Goal: Task Accomplishment & Management: Manage account settings

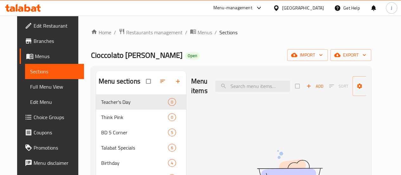
click at [153, 30] on span "Restaurants management" at bounding box center [154, 33] width 56 height 8
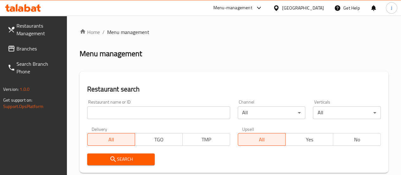
click at [133, 104] on div "Restaurant name or ID Restaurant name or ID" at bounding box center [158, 109] width 143 height 19
click at [131, 110] on input "search" at bounding box center [158, 112] width 143 height 13
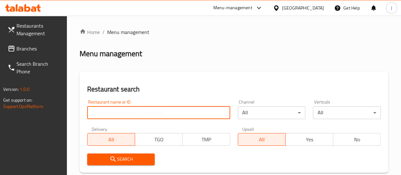
type input "b"
type input "naya"
click button "Search" at bounding box center [121, 159] width 68 height 12
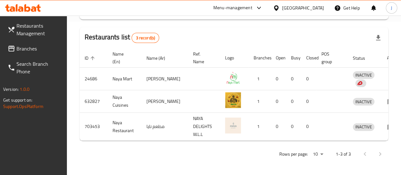
scroll to position [0, 0]
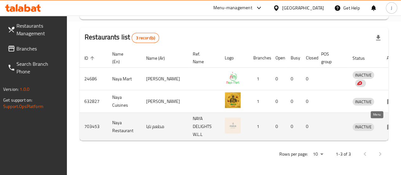
click at [387, 123] on icon "enhanced table" at bounding box center [391, 127] width 8 height 8
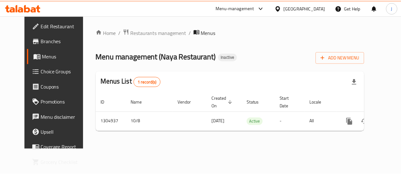
scroll to position [0, 2]
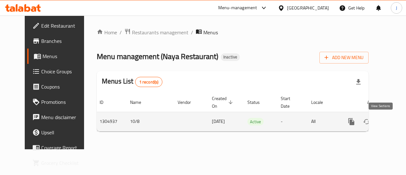
click at [393, 120] on icon "enhanced table" at bounding box center [397, 122] width 8 height 8
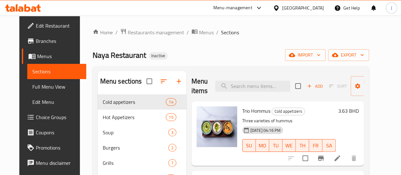
click at [230, 57] on div "Naya Restaurant Inactive import export" at bounding box center [231, 55] width 276 height 12
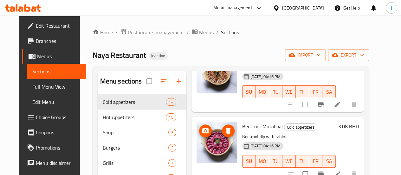
scroll to position [26, 0]
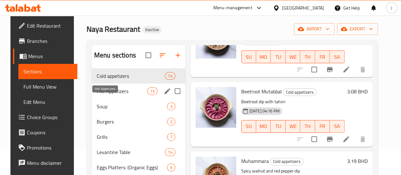
click at [105, 95] on span "Hot Appetizers" at bounding box center [122, 91] width 50 height 8
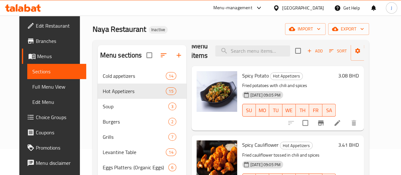
scroll to position [10, 0]
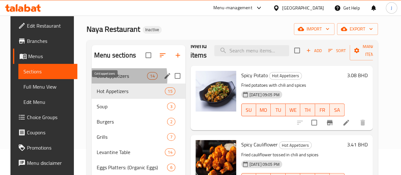
click at [104, 80] on span "Cold appetizers" at bounding box center [122, 76] width 50 height 8
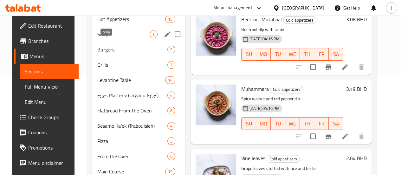
scroll to position [57, 0]
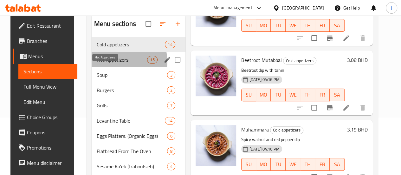
click at [114, 63] on span "Hot Appetizers" at bounding box center [122, 60] width 50 height 8
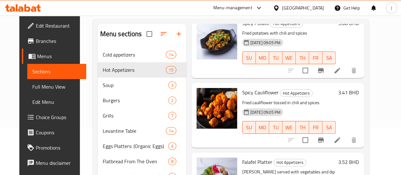
scroll to position [41, 0]
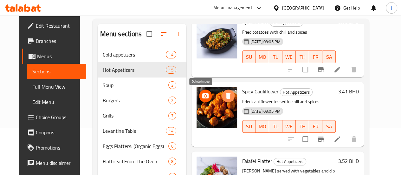
click at [226, 94] on icon "delete image" at bounding box center [228, 96] width 4 height 6
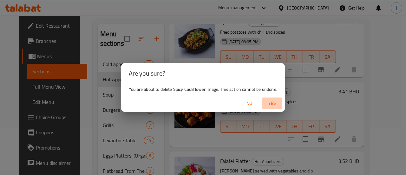
click at [269, 103] on span "Yes" at bounding box center [271, 103] width 15 height 8
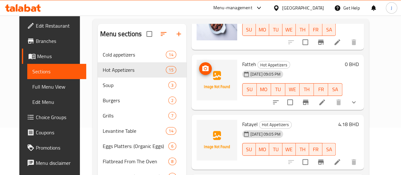
scroll to position [396, 0]
click at [358, 98] on icon "show more" at bounding box center [354, 102] width 8 height 8
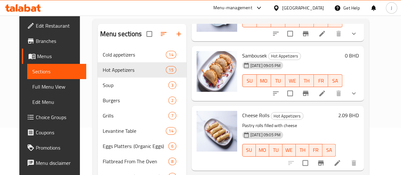
scroll to position [620, 0]
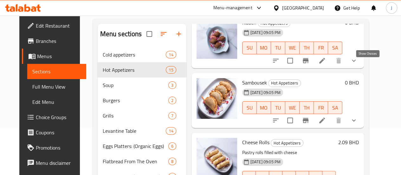
click at [358, 64] on icon "show more" at bounding box center [354, 61] width 8 height 8
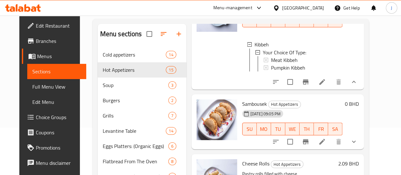
scroll to position [677, 0]
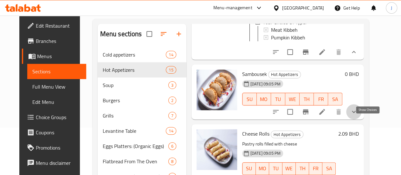
click at [358, 115] on icon "show more" at bounding box center [354, 112] width 8 height 8
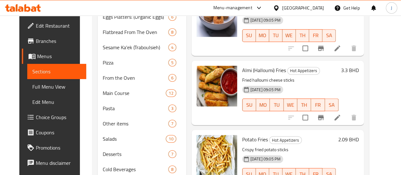
scroll to position [177, 0]
click at [283, 84] on p "Fried halloumi cheese sticks" at bounding box center [290, 80] width 96 height 8
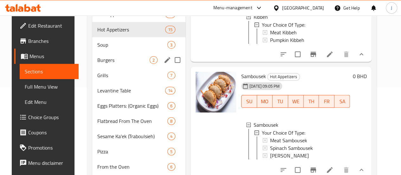
scroll to position [87, 0]
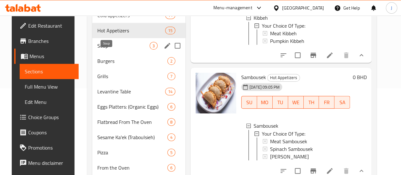
click at [106, 49] on span "Soup" at bounding box center [123, 46] width 52 height 8
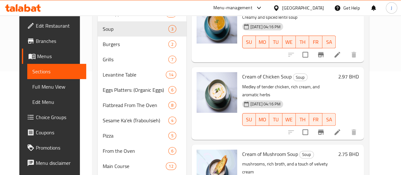
scroll to position [103, 0]
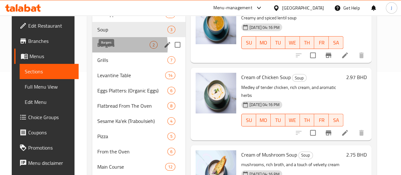
click at [97, 49] on span "Burgers" at bounding box center [123, 45] width 52 height 8
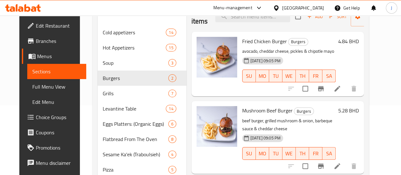
scroll to position [66, 0]
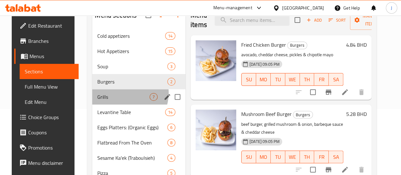
click at [114, 102] on div "Grills 7" at bounding box center [138, 96] width 93 height 15
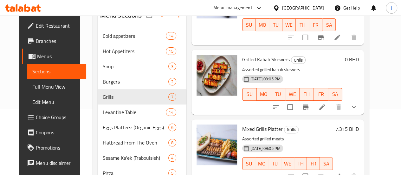
scroll to position [186, 0]
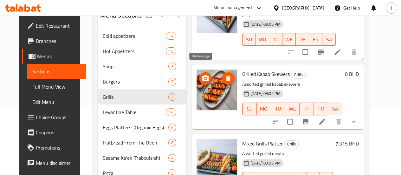
click at [226, 75] on icon "delete image" at bounding box center [228, 78] width 4 height 6
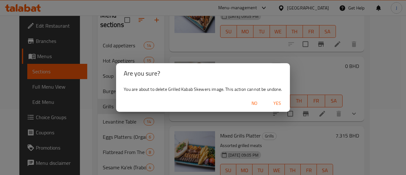
click at [280, 105] on span "Yes" at bounding box center [277, 103] width 15 height 8
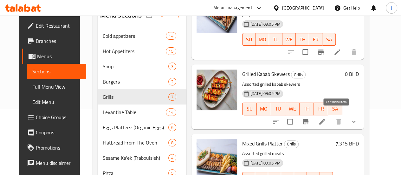
click at [325, 119] on icon at bounding box center [322, 122] width 6 height 6
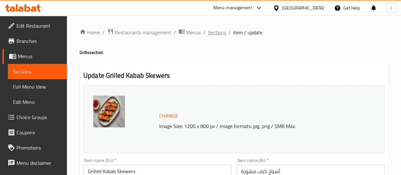
click at [223, 31] on span "Sections" at bounding box center [217, 33] width 18 height 8
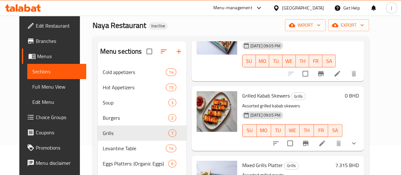
scroll to position [32, 0]
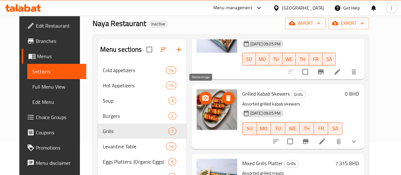
click at [226, 95] on icon "delete image" at bounding box center [228, 98] width 4 height 6
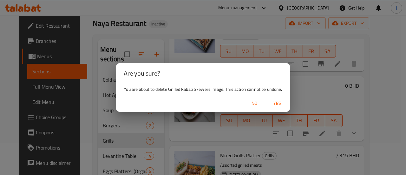
click at [276, 103] on span "Yes" at bounding box center [277, 103] width 15 height 8
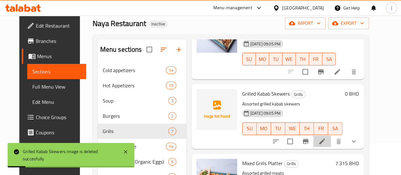
click at [326, 137] on icon at bounding box center [322, 141] width 8 height 8
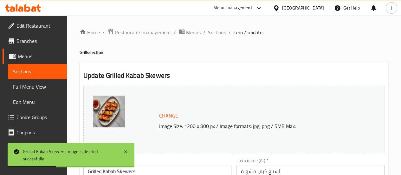
scroll to position [32, 0]
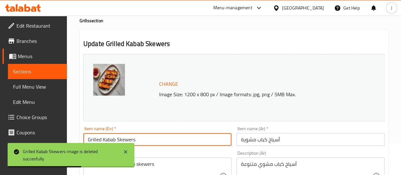
click at [133, 137] on input "Grilled Kabab Skewers" at bounding box center [157, 139] width 148 height 13
type input "Grilled Kabab"
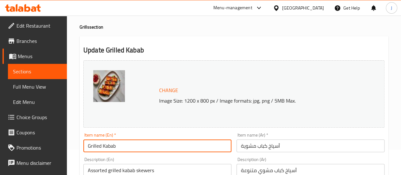
scroll to position [0, 0]
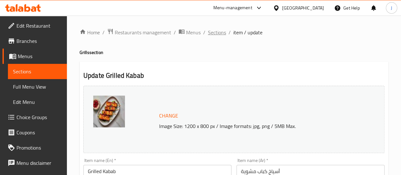
click at [215, 32] on span "Sections" at bounding box center [217, 33] width 18 height 8
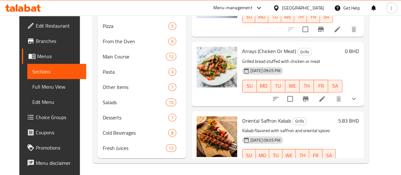
scroll to position [223, 0]
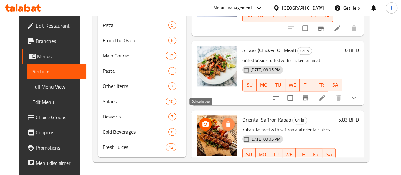
click at [226, 121] on icon "delete image" at bounding box center [228, 124] width 4 height 6
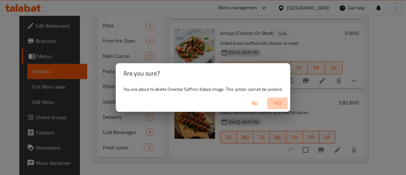
click at [274, 103] on span "Yes" at bounding box center [277, 103] width 15 height 8
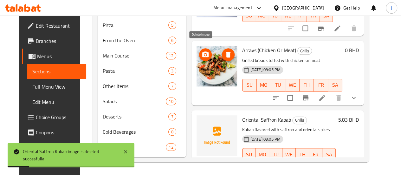
click at [224, 51] on icon "delete image" at bounding box center [228, 55] width 8 height 8
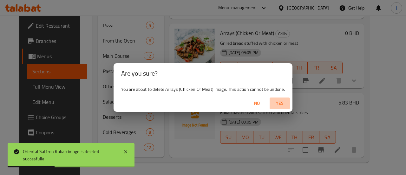
click at [284, 104] on span "Yes" at bounding box center [279, 103] width 15 height 8
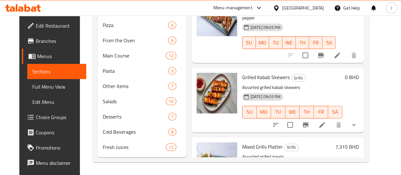
scroll to position [34, 0]
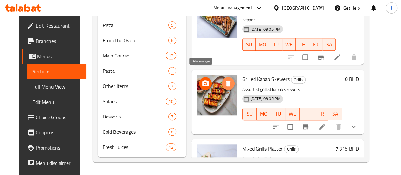
click at [226, 81] on icon "delete image" at bounding box center [228, 84] width 4 height 6
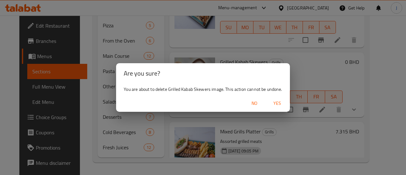
click at [276, 102] on span "Yes" at bounding box center [277, 103] width 15 height 8
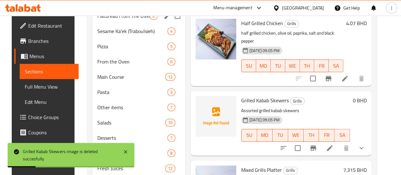
scroll to position [152, 0]
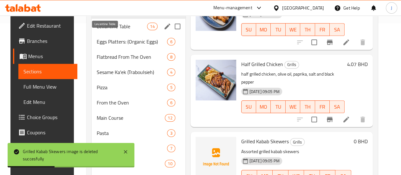
click at [104, 30] on span "Levantine Table" at bounding box center [122, 27] width 50 height 8
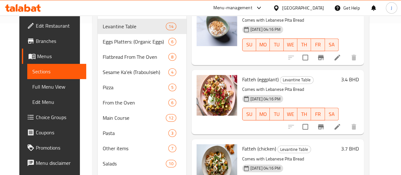
scroll to position [320, 0]
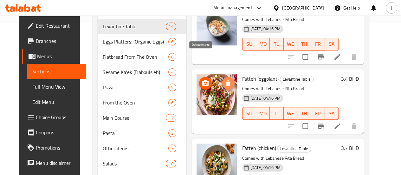
click at [226, 80] on icon "delete image" at bounding box center [228, 83] width 4 height 6
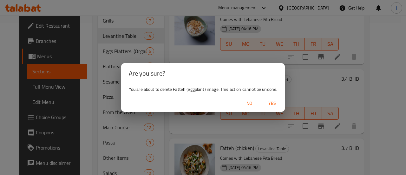
click at [270, 101] on span "Yes" at bounding box center [271, 103] width 15 height 8
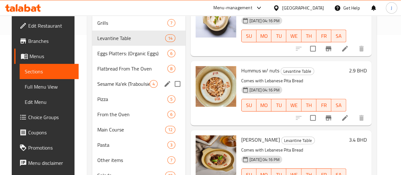
scroll to position [140, 0]
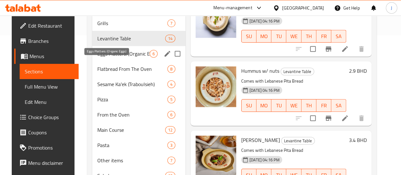
click at [100, 57] on span "Eggs Platters: (Organic Eggs)" at bounding box center [123, 54] width 52 height 8
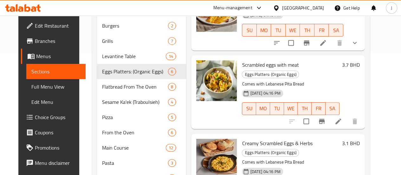
scroll to position [122, 0]
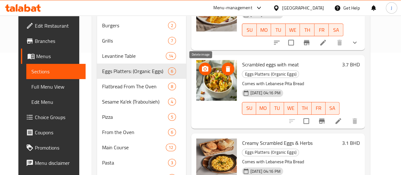
click at [224, 68] on icon "delete image" at bounding box center [228, 69] width 8 height 8
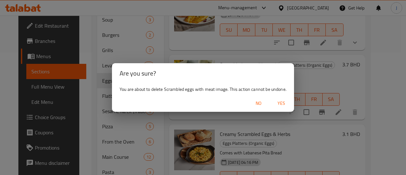
click at [256, 104] on span "No" at bounding box center [258, 103] width 15 height 8
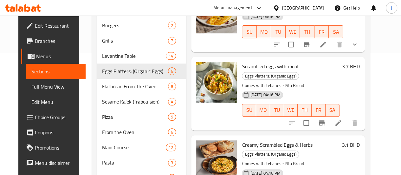
scroll to position [157, 0]
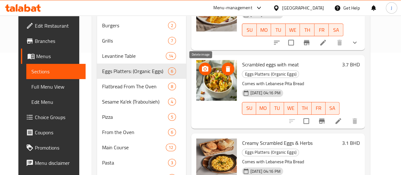
click at [224, 70] on icon "delete image" at bounding box center [228, 69] width 8 height 8
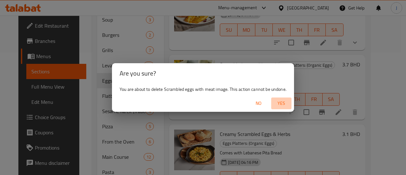
click at [286, 102] on span "Yes" at bounding box center [281, 103] width 15 height 8
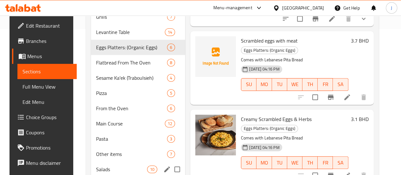
scroll to position [144, 0]
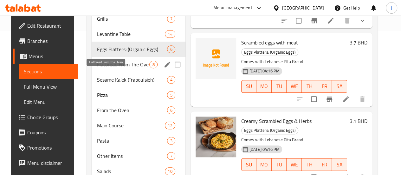
click at [106, 68] on span "Flatbread From The Oven" at bounding box center [123, 65] width 53 height 8
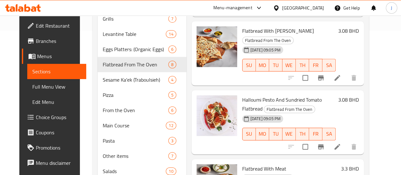
scroll to position [14, 0]
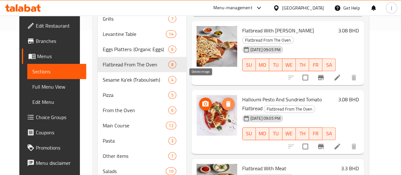
click at [224, 100] on icon "delete image" at bounding box center [228, 104] width 8 height 8
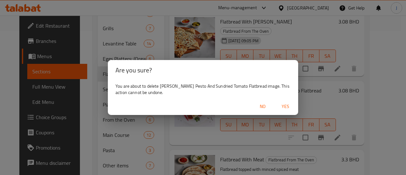
click at [286, 107] on span "Yes" at bounding box center [285, 106] width 15 height 8
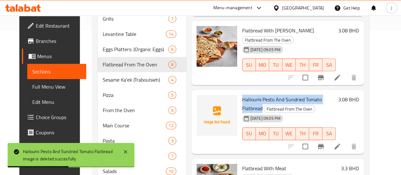
drag, startPoint x: 215, startPoint y: 81, endPoint x: 317, endPoint y: 83, distance: 102.1
click at [317, 95] on h6 "Halloumi Pesto And Sundried Tomato Flatbread Flatbread From The Oven" at bounding box center [289, 104] width 94 height 18
copy span "Halloumi Pesto And Sundried Tomato Flatbread"
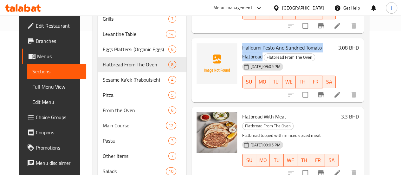
scroll to position [68, 0]
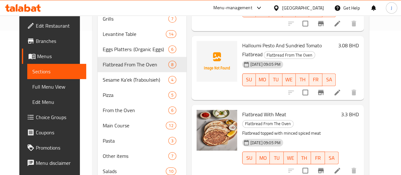
click at [242, 109] on span "Flatbread With Meat" at bounding box center [264, 114] width 44 height 10
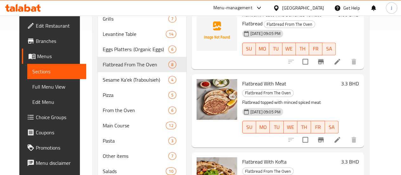
scroll to position [99, 0]
drag, startPoint x: 216, startPoint y: 66, endPoint x: 257, endPoint y: 69, distance: 41.7
click at [257, 78] on span "Flatbread With Meat" at bounding box center [264, 83] width 44 height 10
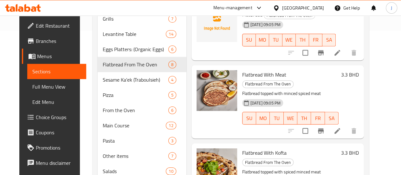
scroll to position [107, 0]
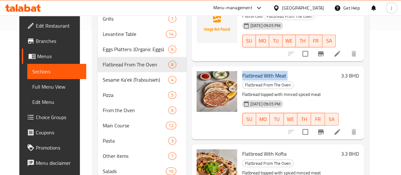
drag, startPoint x: 215, startPoint y: 55, endPoint x: 262, endPoint y: 56, distance: 46.6
click at [262, 71] on h6 "Flatbread With Meat Flatbread From The Oven" at bounding box center [290, 80] width 96 height 18
copy h6 "Flatbread With Meat"
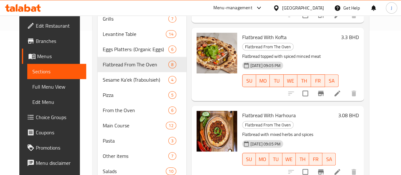
scroll to position [230, 0]
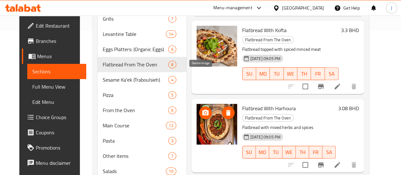
click at [226, 110] on icon "delete image" at bounding box center [228, 113] width 4 height 6
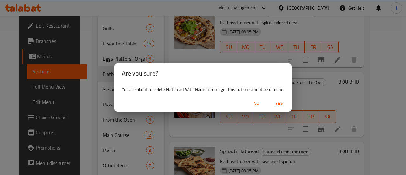
click at [283, 101] on span "Yes" at bounding box center [278, 103] width 15 height 8
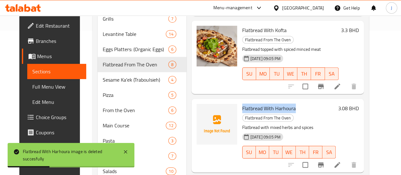
drag, startPoint x: 215, startPoint y: 72, endPoint x: 268, endPoint y: 75, distance: 52.7
click at [268, 104] on h6 "Flatbread With Harhoura Flatbread From The Oven" at bounding box center [289, 113] width 94 height 18
copy span "Flatbread With Harhoura"
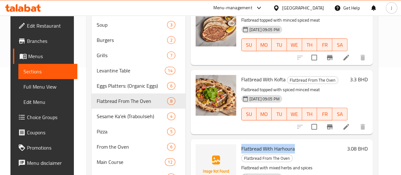
scroll to position [102, 0]
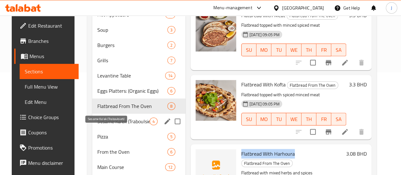
click at [107, 125] on span "Sesame Ka'ek (Traboulsieh)" at bounding box center [123, 121] width 52 height 8
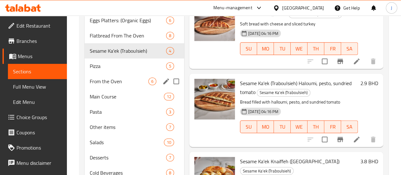
scroll to position [170, 0]
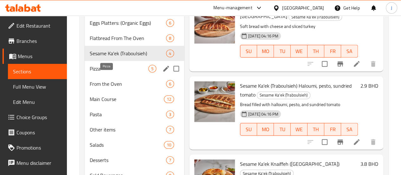
click at [94, 72] on span "Pizza" at bounding box center [119, 69] width 59 height 8
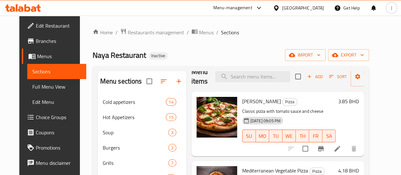
scroll to position [11, 0]
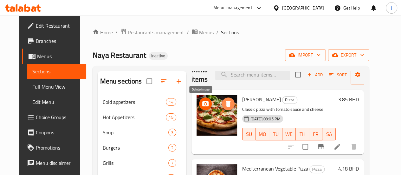
click at [226, 103] on icon "delete image" at bounding box center [228, 104] width 4 height 6
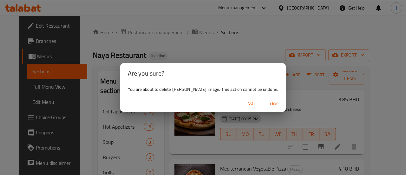
click at [274, 101] on span "Yes" at bounding box center [272, 103] width 15 height 8
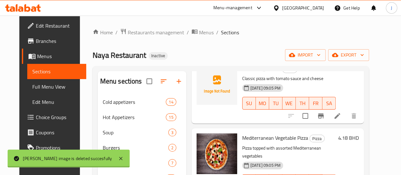
scroll to position [52, 0]
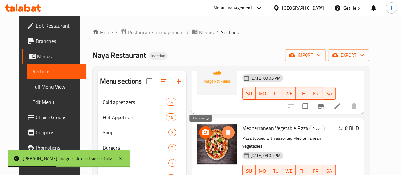
click at [226, 130] on icon "delete image" at bounding box center [228, 132] width 4 height 6
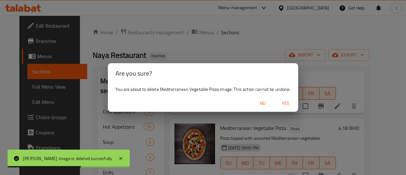
click at [285, 107] on span "Yes" at bounding box center [285, 103] width 15 height 8
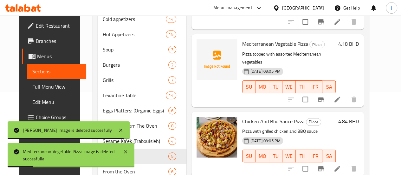
scroll to position [83, 0]
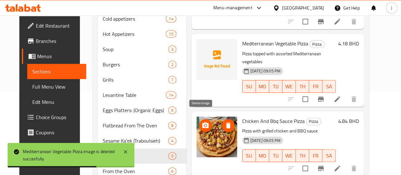
click at [226, 122] on icon "delete image" at bounding box center [228, 125] width 4 height 6
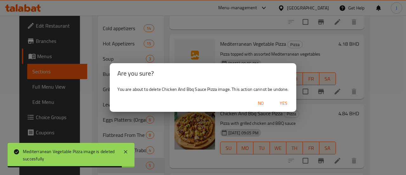
click at [282, 102] on span "Yes" at bounding box center [283, 103] width 15 height 8
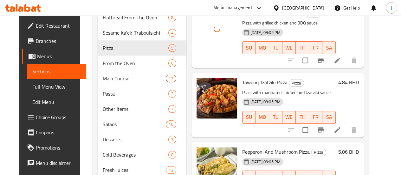
scroll to position [193, 0]
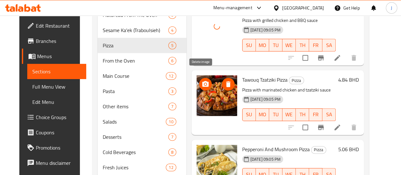
click at [226, 81] on icon "delete image" at bounding box center [228, 84] width 4 height 6
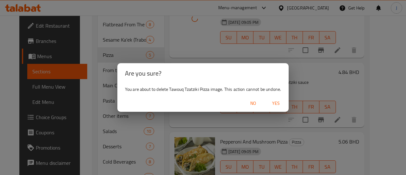
click at [279, 101] on span "Yes" at bounding box center [275, 103] width 15 height 8
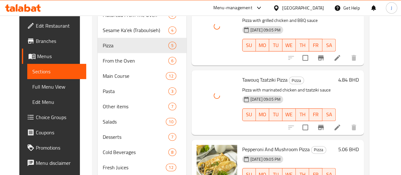
scroll to position [223, 0]
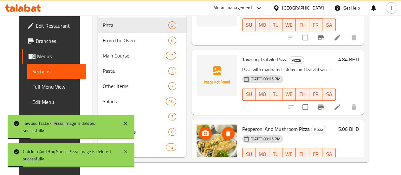
click at [226, 130] on icon "delete image" at bounding box center [228, 133] width 4 height 6
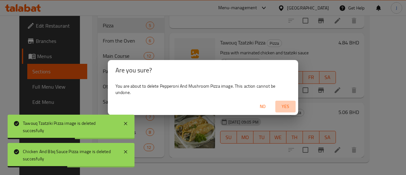
click at [283, 106] on span "Yes" at bounding box center [285, 106] width 15 height 8
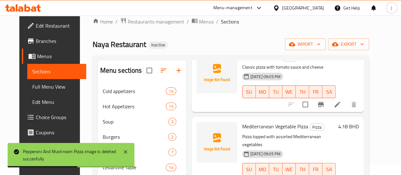
scroll to position [43, 0]
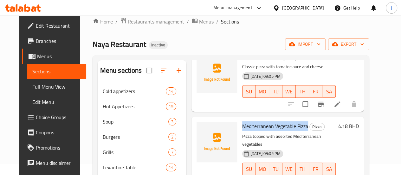
drag, startPoint x: 215, startPoint y: 126, endPoint x: 281, endPoint y: 127, distance: 66.0
click at [281, 127] on h6 "Mediterranean Vegetable Pizza Pizza" at bounding box center [289, 125] width 94 height 9
copy span "Mediterranean Vegetable Pizza"
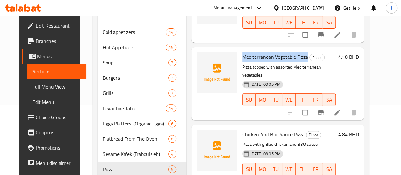
scroll to position [80, 0]
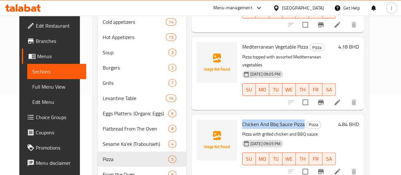
drag, startPoint x: 215, startPoint y: 116, endPoint x: 277, endPoint y: 118, distance: 61.8
click at [277, 120] on h6 "Chicken And Bbq Sauce Pizza Pizza" at bounding box center [289, 124] width 94 height 9
copy span "Chicken And Bbq Sauce Pizza"
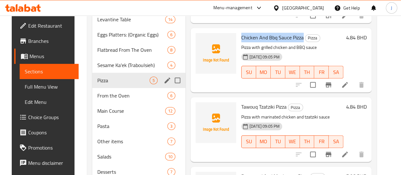
scroll to position [159, 0]
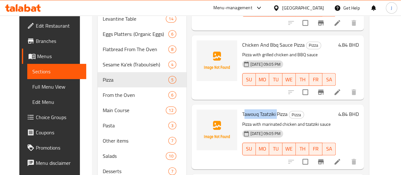
drag, startPoint x: 216, startPoint y: 107, endPoint x: 250, endPoint y: 108, distance: 34.2
click at [250, 109] on span "Tawouq Tzatziki Pizza" at bounding box center [264, 114] width 45 height 10
drag, startPoint x: 216, startPoint y: 104, endPoint x: 260, endPoint y: 106, distance: 44.1
click at [260, 109] on span "Tawouq Tzatziki Pizza" at bounding box center [264, 114] width 45 height 10
copy span "Tawouq Tzatziki Pizza"
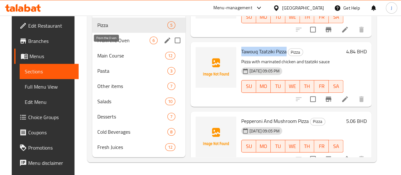
scroll to position [201, 0]
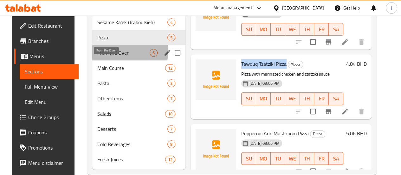
click at [116, 56] on span "From the Oven" at bounding box center [123, 53] width 52 height 8
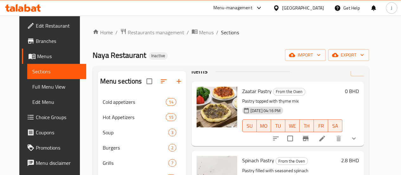
scroll to position [29, 0]
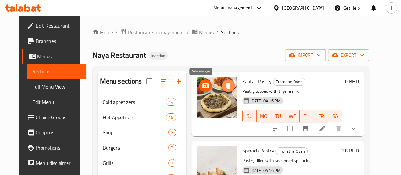
click at [224, 82] on icon "delete image" at bounding box center [228, 86] width 8 height 8
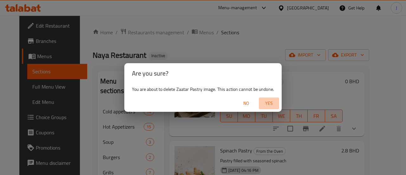
click at [272, 104] on span "Yes" at bounding box center [268, 103] width 15 height 8
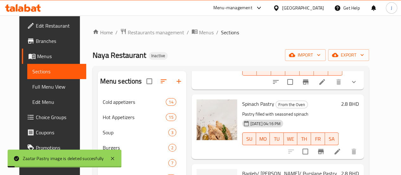
scroll to position [80, 0]
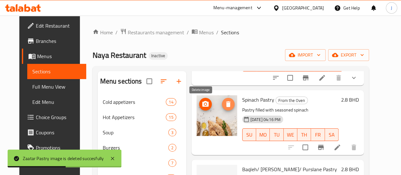
click at [224, 104] on icon "delete image" at bounding box center [228, 104] width 8 height 8
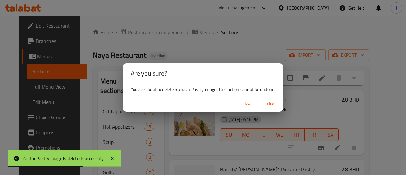
click at [265, 106] on span "Yes" at bounding box center [270, 103] width 15 height 8
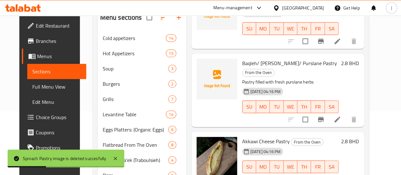
scroll to position [86, 0]
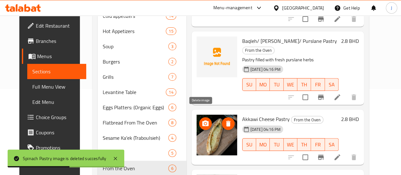
click at [226, 120] on icon "delete image" at bounding box center [228, 123] width 4 height 6
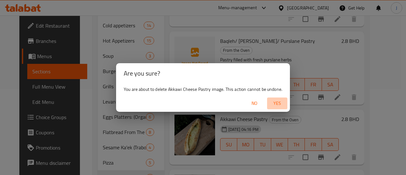
click at [277, 104] on span "Yes" at bounding box center [277, 103] width 15 height 8
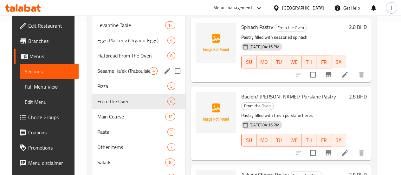
scroll to position [164, 0]
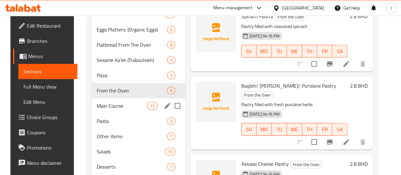
click at [113, 109] on span "Main Course" at bounding box center [122, 106] width 50 height 8
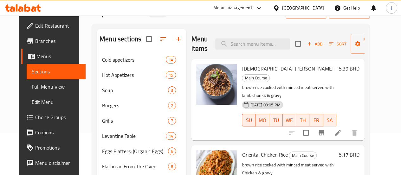
scroll to position [42, 0]
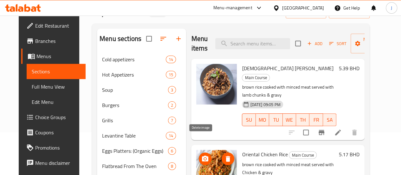
click at [226, 156] on icon "delete image" at bounding box center [228, 159] width 4 height 6
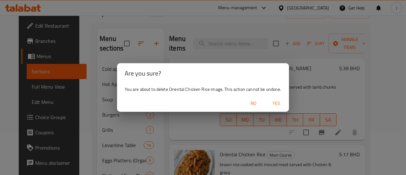
click at [278, 102] on span "Yes" at bounding box center [276, 103] width 15 height 8
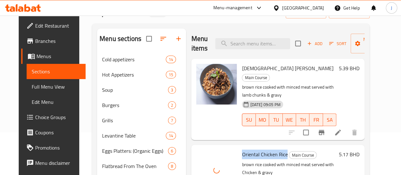
drag, startPoint x: 216, startPoint y: 138, endPoint x: 259, endPoint y: 139, distance: 43.1
click at [259, 150] on h6 "Oriental Chicken Rice Main Course" at bounding box center [289, 154] width 94 height 9
copy span "Oriental Chicken Rice"
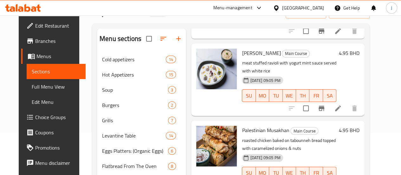
scroll to position [333, 0]
click at [224, 130] on icon "delete image" at bounding box center [228, 134] width 8 height 8
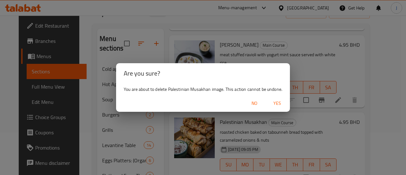
click at [278, 102] on span "Yes" at bounding box center [277, 103] width 15 height 8
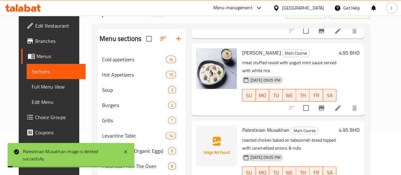
click at [242, 125] on span "Palestinian Musakhan" at bounding box center [265, 130] width 47 height 10
copy h6 "Palestinian Musakhan"
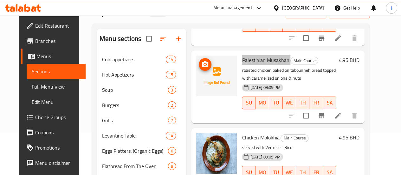
scroll to position [404, 0]
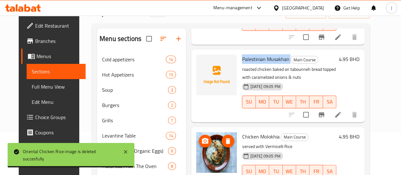
click at [226, 138] on icon "delete image" at bounding box center [228, 141] width 4 height 6
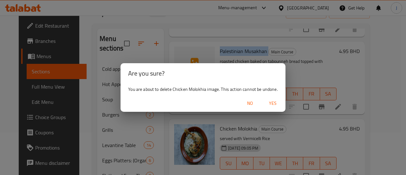
click at [272, 102] on span "Yes" at bounding box center [272, 103] width 15 height 8
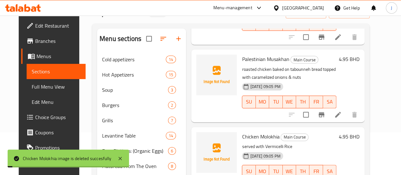
click at [242, 132] on span "Chicken Molokhia" at bounding box center [260, 137] width 37 height 10
copy h6 "Chicken Molokhia"
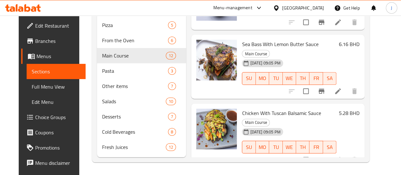
scroll to position [535, 0]
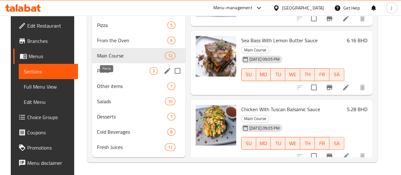
click at [110, 69] on span "Pasta" at bounding box center [123, 71] width 53 height 8
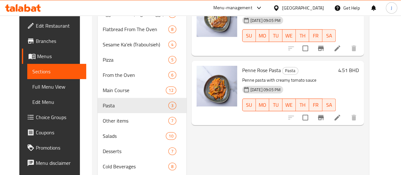
scroll to position [181, 0]
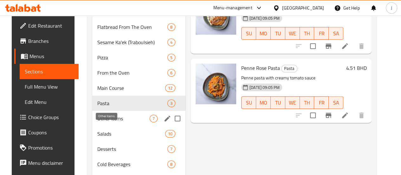
click at [97, 122] on span "Other items" at bounding box center [123, 118] width 52 height 8
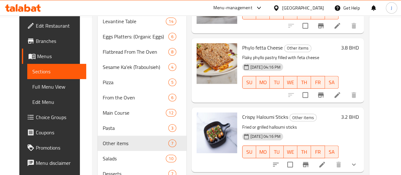
scroll to position [157, 0]
click at [325, 161] on icon at bounding box center [322, 164] width 6 height 6
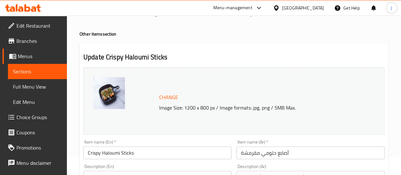
scroll to position [60, 0]
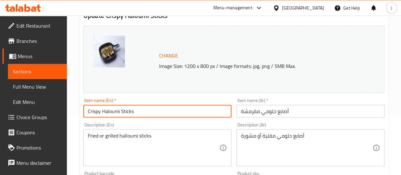
drag, startPoint x: 101, startPoint y: 113, endPoint x: 76, endPoint y: 107, distance: 25.4
type input "Haloumi Sticks"
click at [258, 112] on input "أصابع حلومي مقرمشة" at bounding box center [311, 111] width 148 height 13
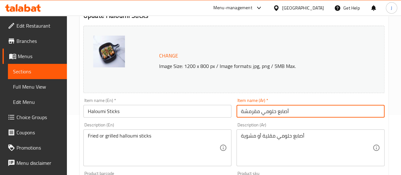
drag, startPoint x: 259, startPoint y: 112, endPoint x: 235, endPoint y: 111, distance: 24.1
click at [235, 111] on div "Item name (Ar)   * أصابع حلومي مقرمشة Item name (Ar) *" at bounding box center [310, 107] width 153 height 24
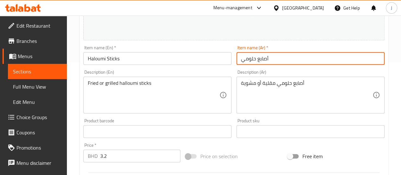
type input "أصابع حلومي"
click at [89, 60] on input "Haloumi Sticks" at bounding box center [157, 58] width 148 height 13
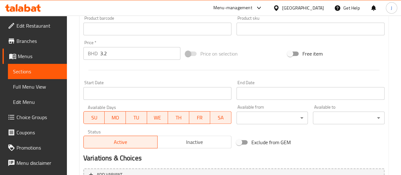
scroll to position [293, 0]
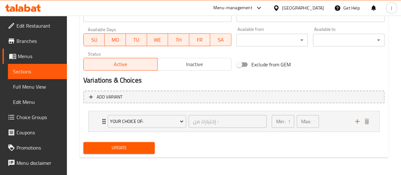
type input "Haloumi Sticks"
click at [108, 149] on span "Update" at bounding box center [119, 148] width 62 height 8
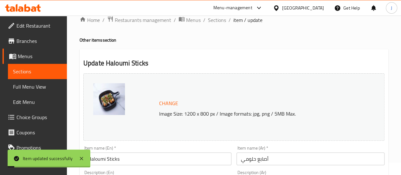
scroll to position [5, 0]
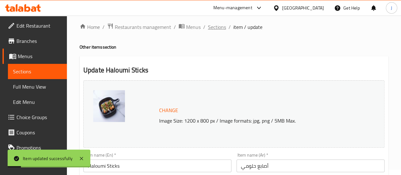
click at [222, 27] on span "Sections" at bounding box center [217, 27] width 18 height 8
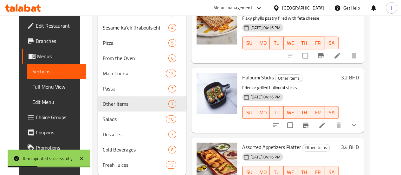
scroll to position [223, 0]
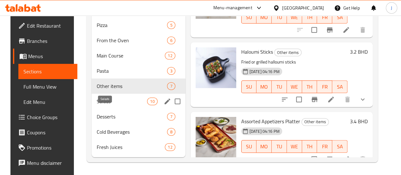
click at [119, 104] on span "Salads" at bounding box center [122, 101] width 50 height 8
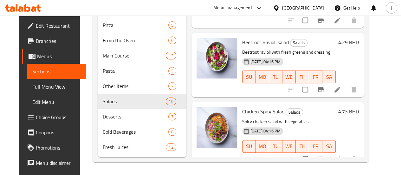
scroll to position [223, 0]
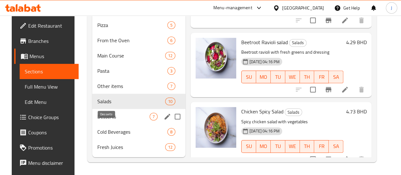
click at [112, 117] on span "Desserts" at bounding box center [123, 117] width 52 height 8
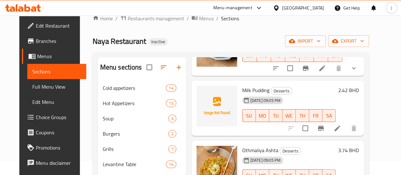
scroll to position [67, 0]
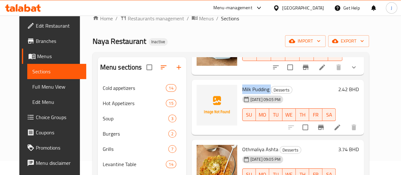
drag, startPoint x: 216, startPoint y: 89, endPoint x: 244, endPoint y: 91, distance: 28.0
click at [244, 91] on h6 "Milk Pudding Desserts" at bounding box center [289, 89] width 94 height 9
copy h6 "Milk Pudding"
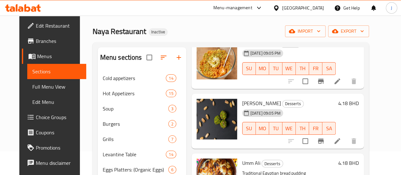
scroll to position [24, 0]
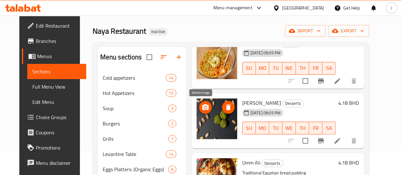
click at [226, 104] on icon "delete image" at bounding box center [228, 107] width 4 height 6
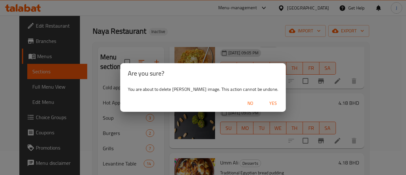
click at [276, 101] on span "Yes" at bounding box center [272, 103] width 15 height 8
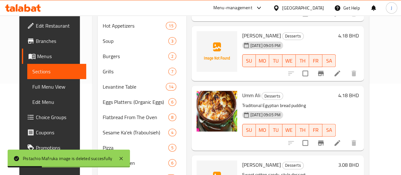
scroll to position [95, 0]
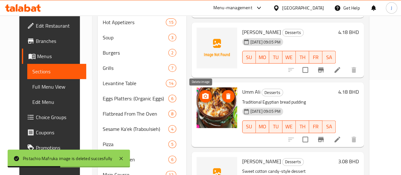
click at [226, 95] on icon "delete image" at bounding box center [228, 96] width 4 height 6
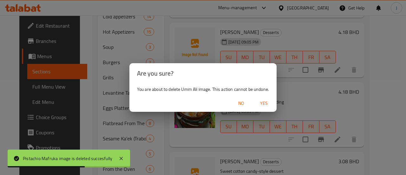
click at [266, 103] on span "Yes" at bounding box center [263, 103] width 15 height 8
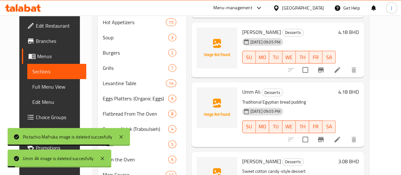
click at [242, 93] on span "Umm Ali" at bounding box center [251, 92] width 18 height 10
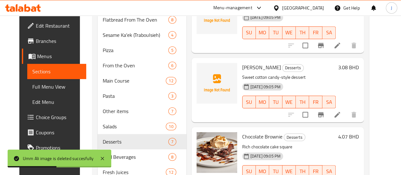
scroll to position [189, 0]
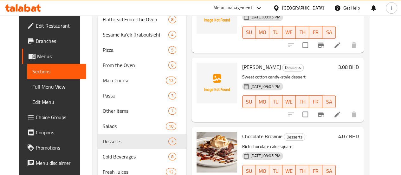
click at [242, 67] on span "[PERSON_NAME]" at bounding box center [261, 67] width 39 height 10
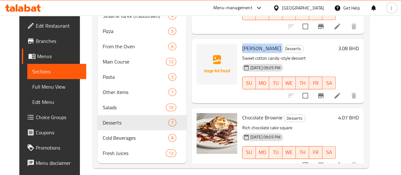
scroll to position [223, 0]
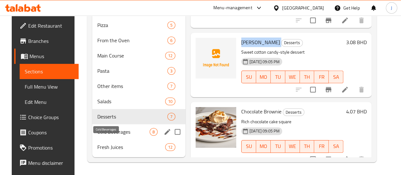
click at [97, 135] on span "Cold Beverages" at bounding box center [123, 132] width 52 height 8
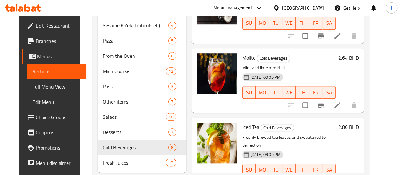
scroll to position [223, 0]
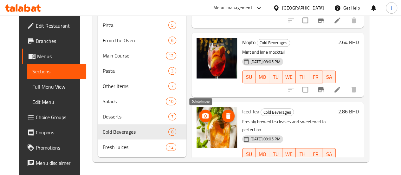
click at [224, 112] on icon "delete image" at bounding box center [228, 116] width 8 height 8
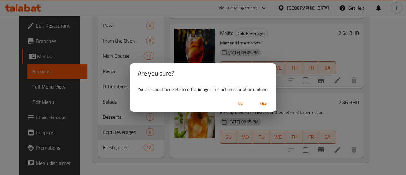
click at [269, 103] on span "Yes" at bounding box center [263, 103] width 15 height 8
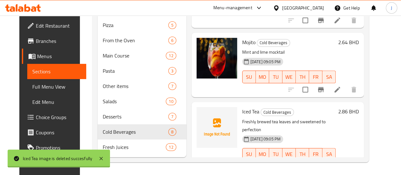
scroll to position [235, 0]
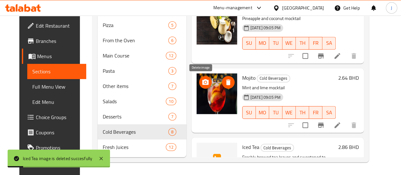
click at [222, 78] on span "delete image" at bounding box center [228, 82] width 13 height 8
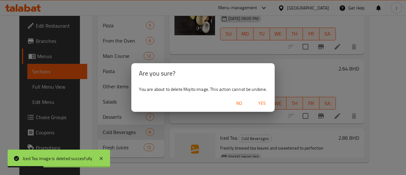
click at [262, 104] on span "Yes" at bounding box center [261, 103] width 15 height 8
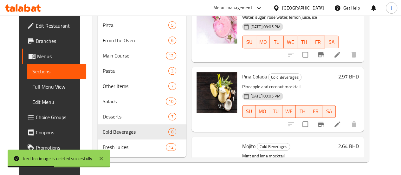
scroll to position [165, 0]
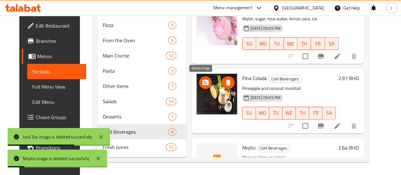
click at [224, 79] on icon "delete image" at bounding box center [228, 83] width 8 height 8
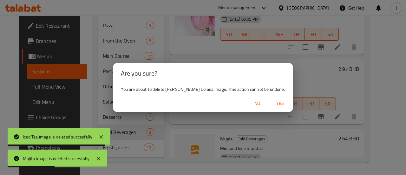
click at [272, 101] on span "Yes" at bounding box center [279, 103] width 15 height 8
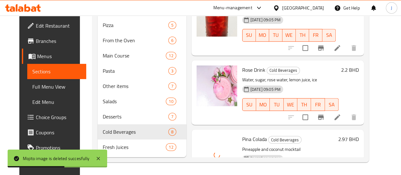
scroll to position [98, 0]
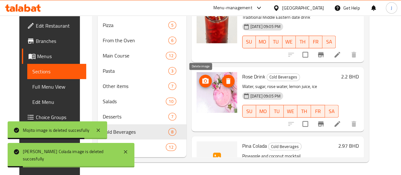
click at [226, 78] on icon "delete image" at bounding box center [228, 81] width 4 height 6
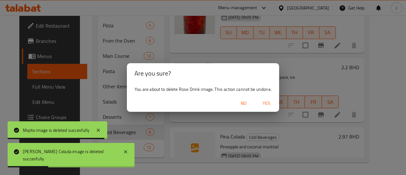
click at [269, 102] on span "Yes" at bounding box center [266, 103] width 15 height 8
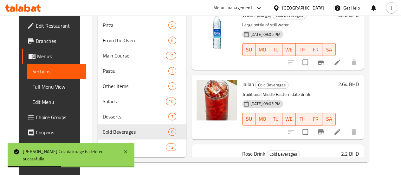
scroll to position [18, 0]
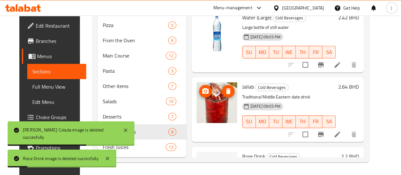
click at [226, 88] on icon "delete image" at bounding box center [228, 91] width 4 height 6
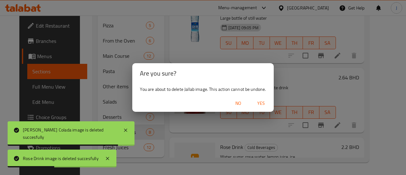
click at [264, 101] on span "Yes" at bounding box center [260, 103] width 15 height 8
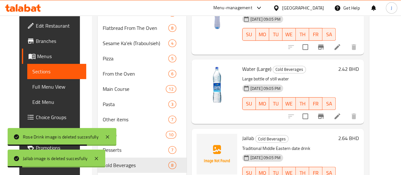
scroll to position [179, 0]
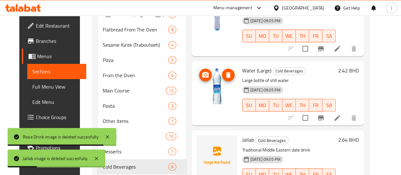
click at [226, 75] on icon "delete image" at bounding box center [228, 75] width 4 height 6
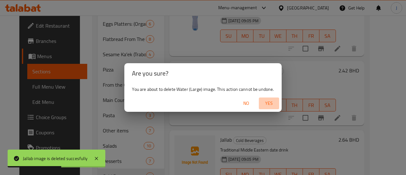
click at [266, 104] on span "Yes" at bounding box center [268, 103] width 15 height 8
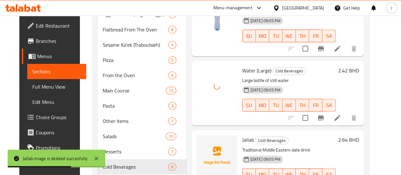
scroll to position [126, 0]
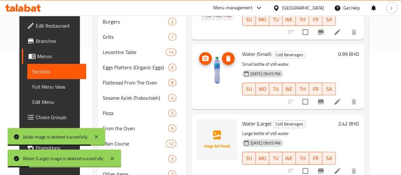
click at [224, 59] on icon "delete image" at bounding box center [228, 59] width 8 height 8
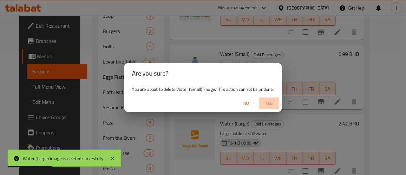
click at [270, 104] on span "Yes" at bounding box center [268, 103] width 15 height 8
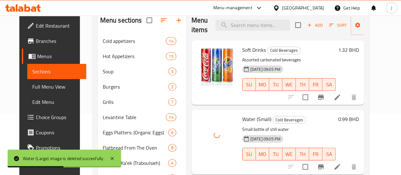
scroll to position [60, 0]
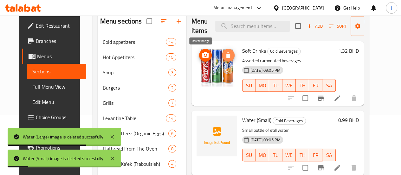
click at [226, 54] on icon "delete image" at bounding box center [228, 55] width 4 height 6
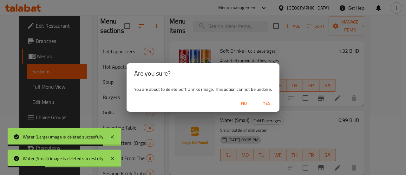
click at [266, 103] on span "Yes" at bounding box center [266, 103] width 15 height 8
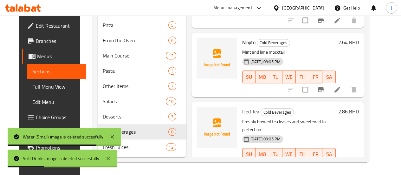
scroll to position [223, 0]
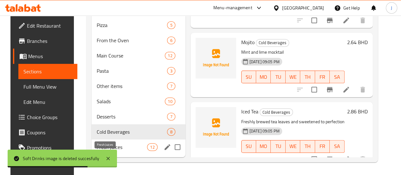
click at [119, 147] on span "Fresh Juices" at bounding box center [122, 147] width 50 height 8
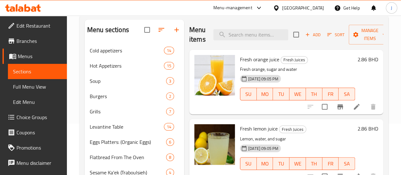
scroll to position [51, 0]
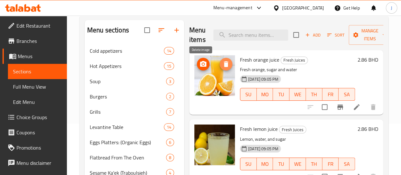
click at [222, 62] on icon "delete image" at bounding box center [226, 64] width 8 height 8
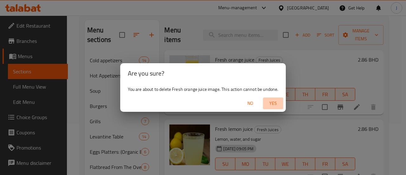
click at [276, 101] on span "Yes" at bounding box center [272, 103] width 15 height 8
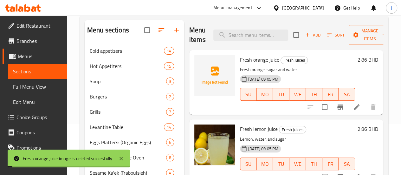
scroll to position [31, 0]
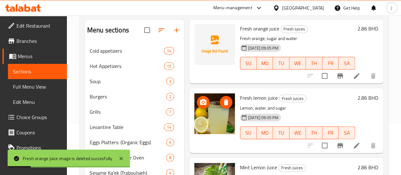
click at [224, 102] on icon "delete image" at bounding box center [226, 102] width 4 height 6
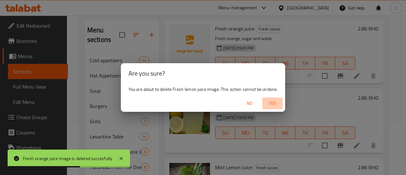
click at [269, 105] on span "Yes" at bounding box center [272, 103] width 15 height 8
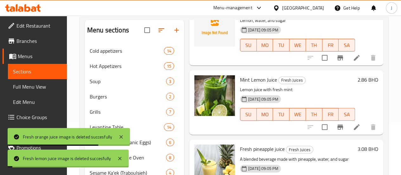
scroll to position [123, 0]
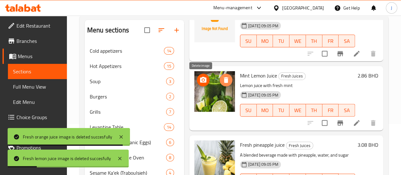
click at [224, 80] on icon "delete image" at bounding box center [226, 80] width 4 height 6
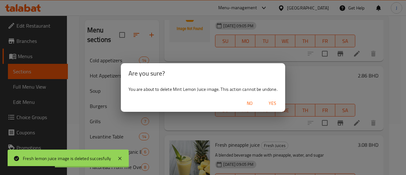
click at [275, 104] on span "Yes" at bounding box center [272, 103] width 15 height 8
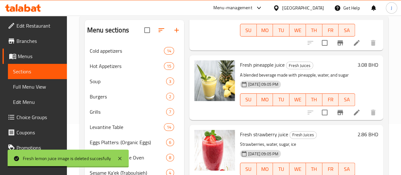
scroll to position [204, 0]
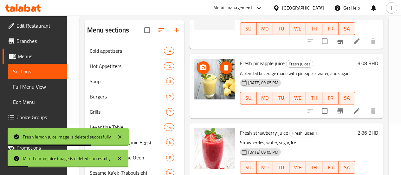
click at [224, 69] on icon "delete image" at bounding box center [226, 68] width 4 height 6
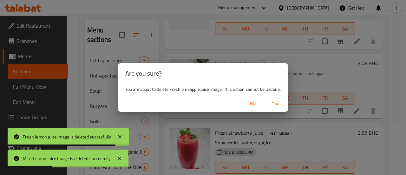
click at [275, 98] on button "Yes" at bounding box center [275, 103] width 20 height 12
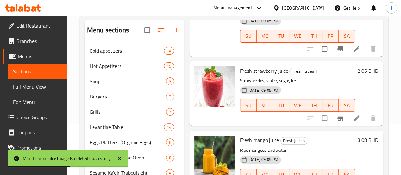
scroll to position [267, 0]
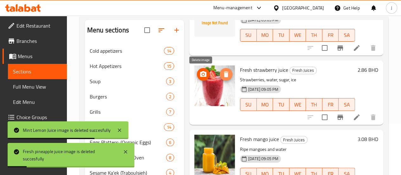
click at [222, 77] on icon "delete image" at bounding box center [226, 74] width 8 height 8
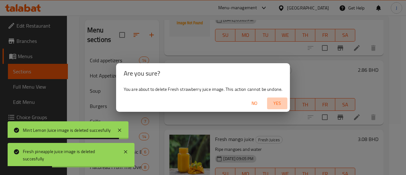
click at [279, 102] on span "Yes" at bounding box center [277, 103] width 15 height 8
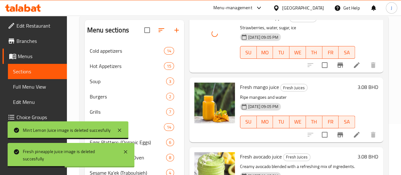
scroll to position [327, 0]
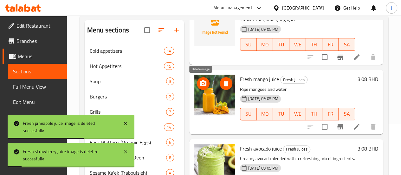
click at [224, 83] on icon "delete image" at bounding box center [226, 84] width 4 height 6
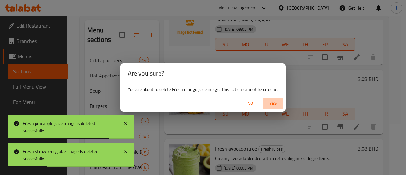
click at [277, 103] on span "Yes" at bounding box center [272, 103] width 15 height 8
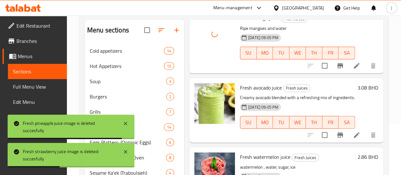
scroll to position [388, 0]
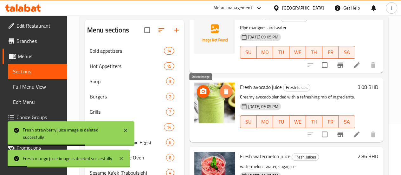
click at [224, 90] on icon "delete image" at bounding box center [226, 91] width 4 height 6
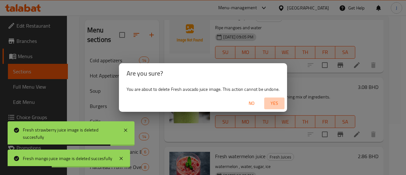
click at [276, 103] on span "Yes" at bounding box center [274, 103] width 15 height 8
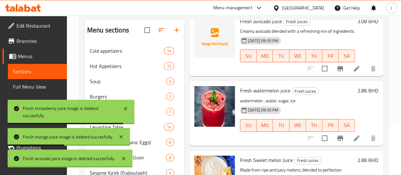
scroll to position [454, 0]
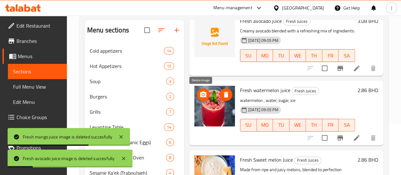
click at [222, 94] on icon "delete image" at bounding box center [226, 95] width 8 height 8
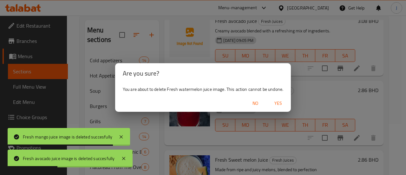
click at [279, 100] on span "Yes" at bounding box center [277, 103] width 15 height 8
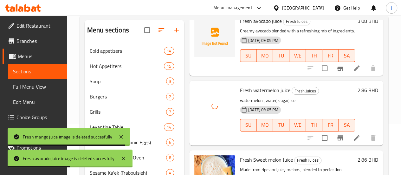
scroll to position [532, 0]
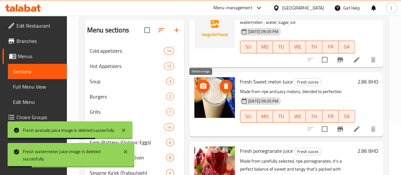
click at [224, 86] on icon "delete image" at bounding box center [226, 86] width 4 height 6
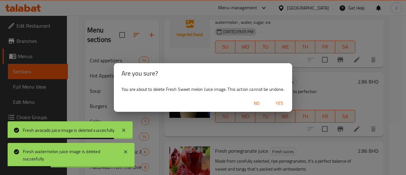
click at [277, 102] on span "Yes" at bounding box center [279, 103] width 15 height 8
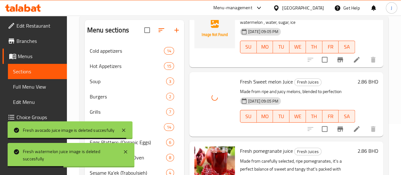
scroll to position [555, 0]
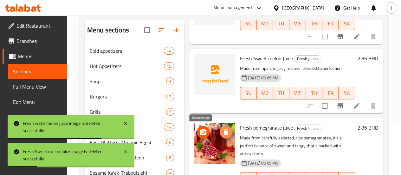
click at [224, 131] on icon "delete image" at bounding box center [226, 132] width 4 height 6
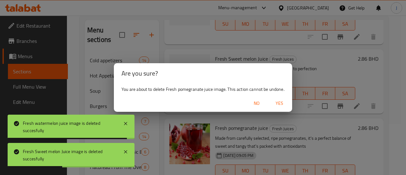
click at [282, 104] on span "Yes" at bounding box center [279, 103] width 15 height 8
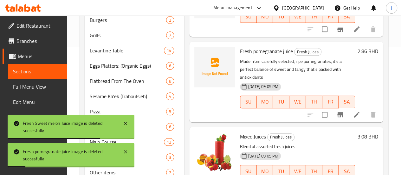
scroll to position [130, 0]
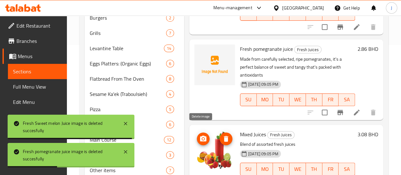
click at [224, 136] on icon "delete image" at bounding box center [226, 139] width 4 height 6
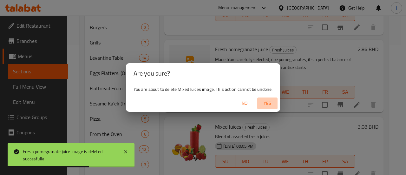
click at [266, 105] on span "Yes" at bounding box center [267, 103] width 15 height 8
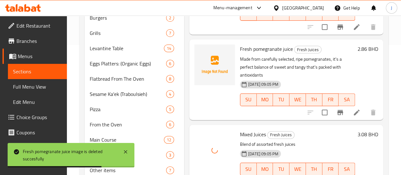
scroll to position [223, 0]
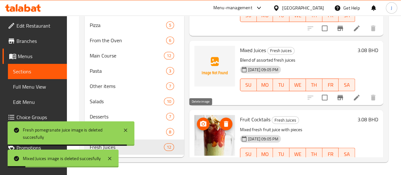
click at [224, 121] on icon "delete image" at bounding box center [226, 124] width 4 height 6
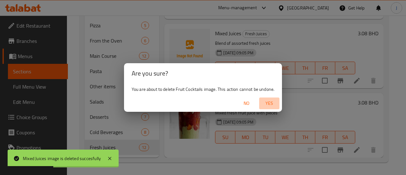
click at [273, 102] on span "Yes" at bounding box center [269, 103] width 15 height 8
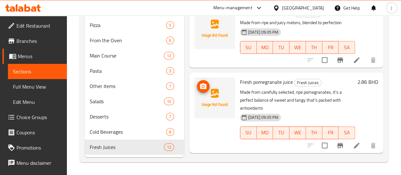
scroll to position [486, 0]
